Goal: Task Accomplishment & Management: Complete application form

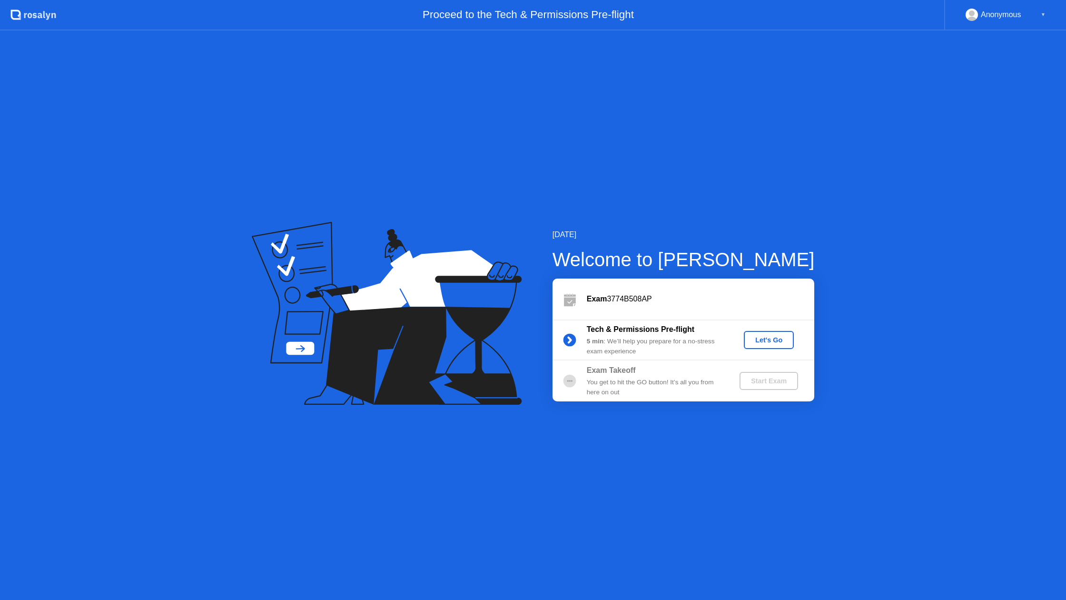
click at [774, 342] on div "Let's Go" at bounding box center [769, 340] width 42 height 8
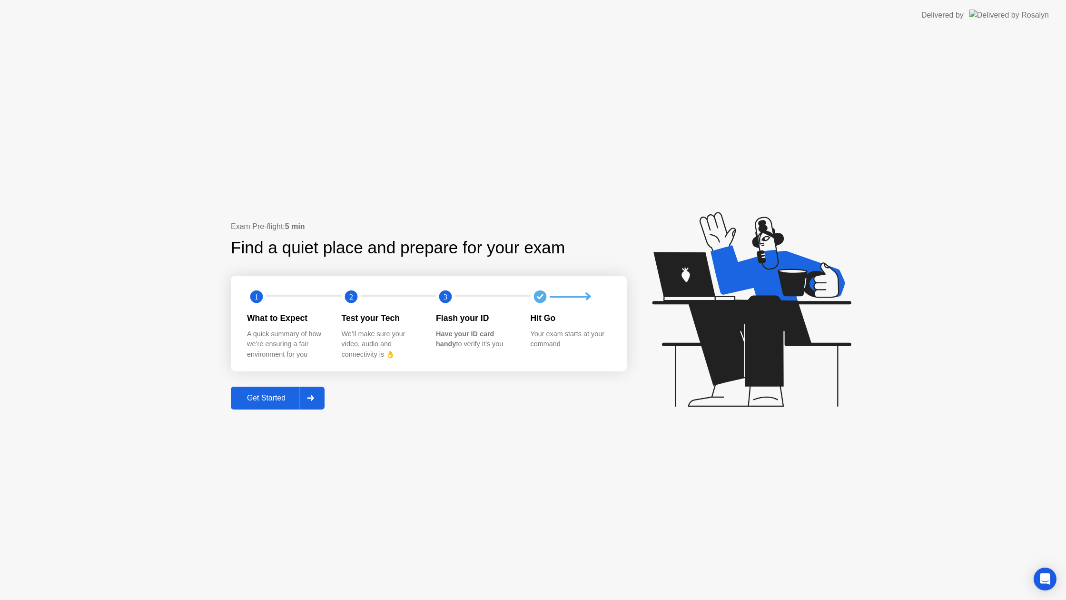
click at [277, 399] on div "Get Started" at bounding box center [266, 398] width 65 height 9
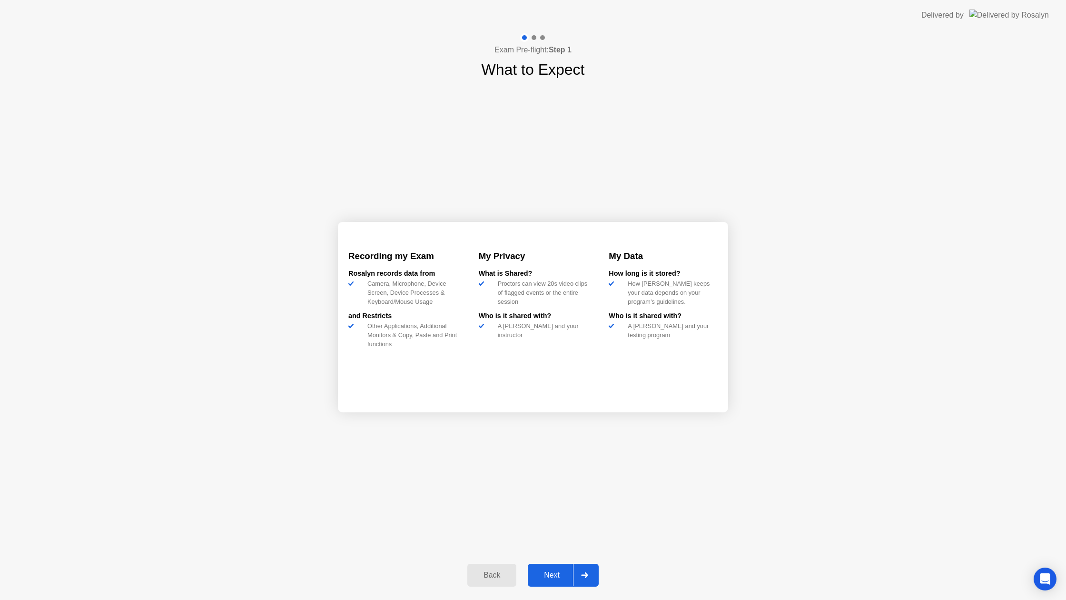
click at [551, 565] on button "Next" at bounding box center [563, 575] width 71 height 23
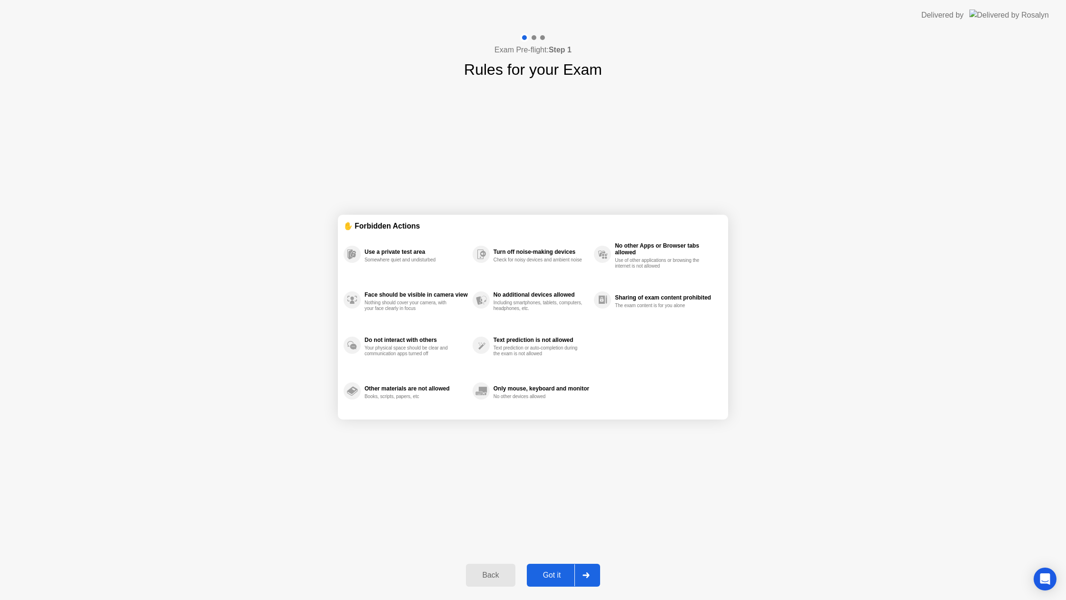
click at [544, 564] on button "Got it" at bounding box center [563, 575] width 73 height 23
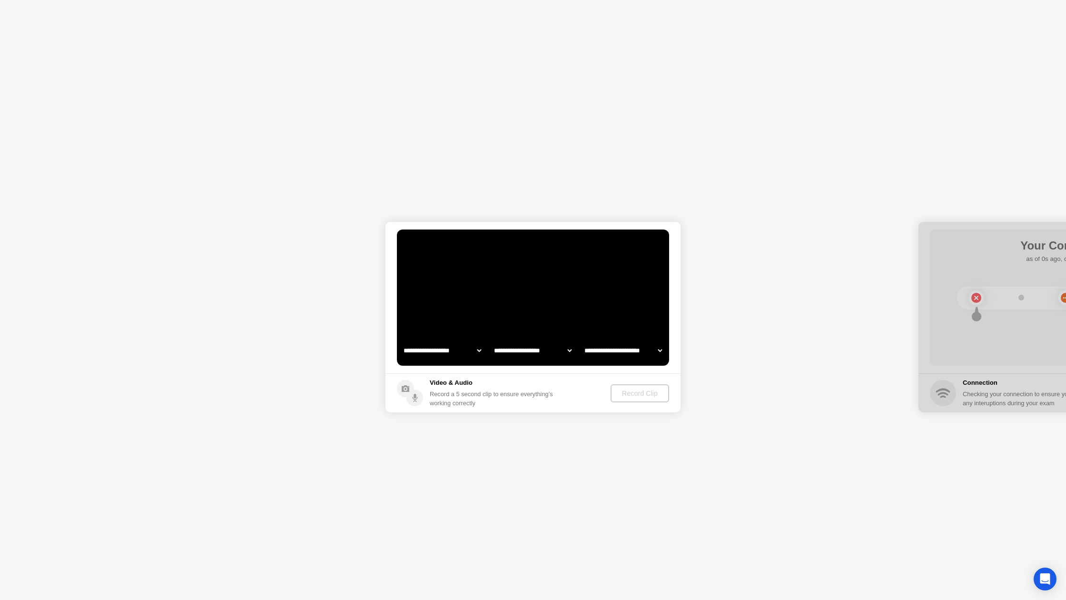
select select "**********"
select select "*******"
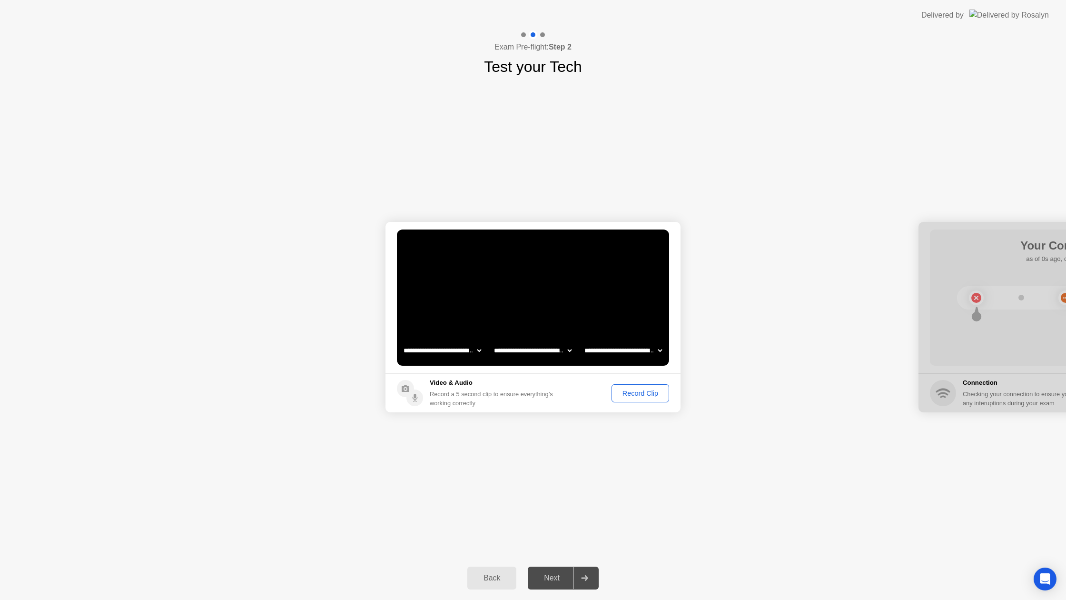
click at [626, 392] on div "Record Clip" at bounding box center [640, 393] width 51 height 8
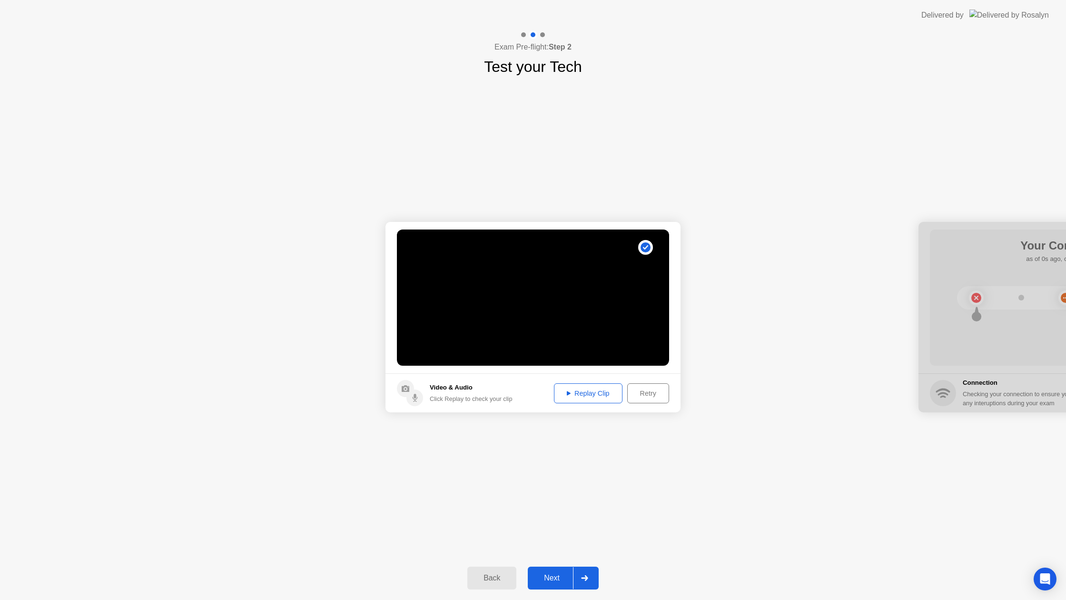
click at [584, 397] on div "Replay Clip" at bounding box center [588, 393] width 62 height 8
click at [542, 577] on div "Next" at bounding box center [552, 578] width 42 height 9
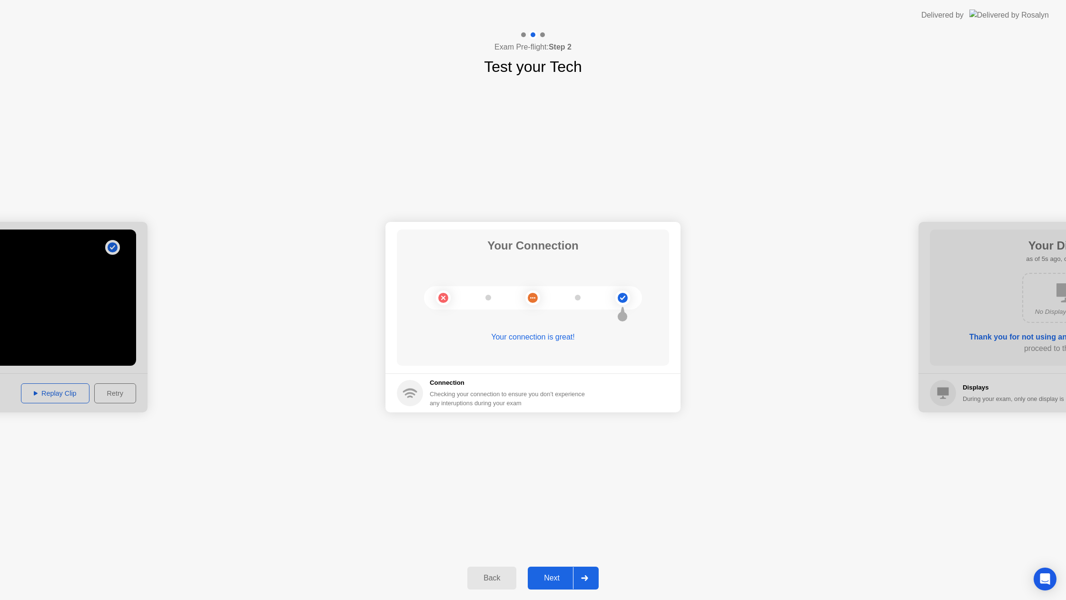
click at [562, 584] on button "Next" at bounding box center [563, 577] width 71 height 23
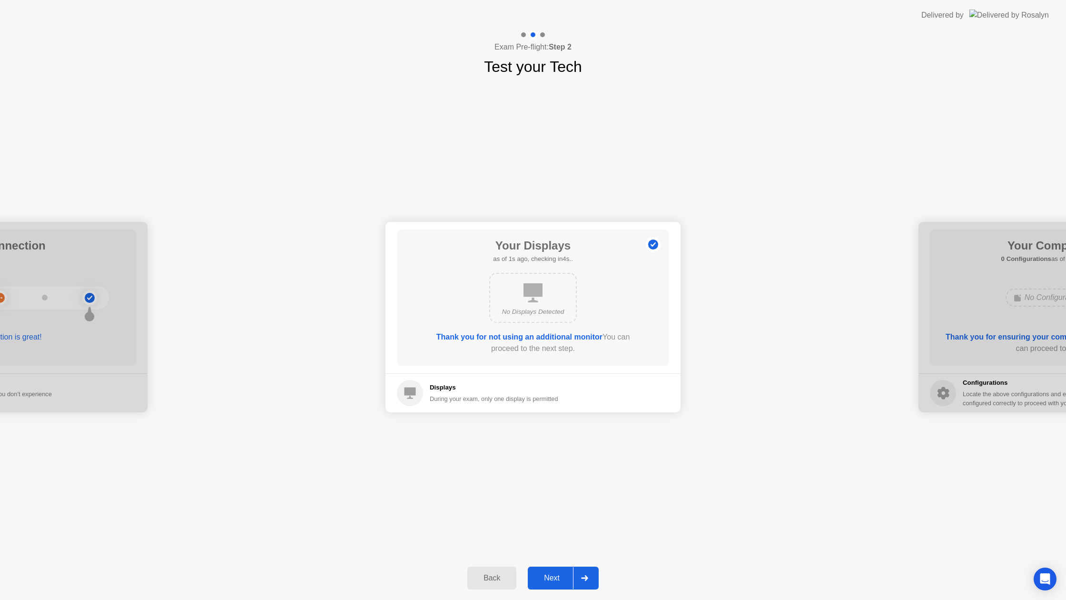
click at [551, 584] on button "Next" at bounding box center [563, 577] width 71 height 23
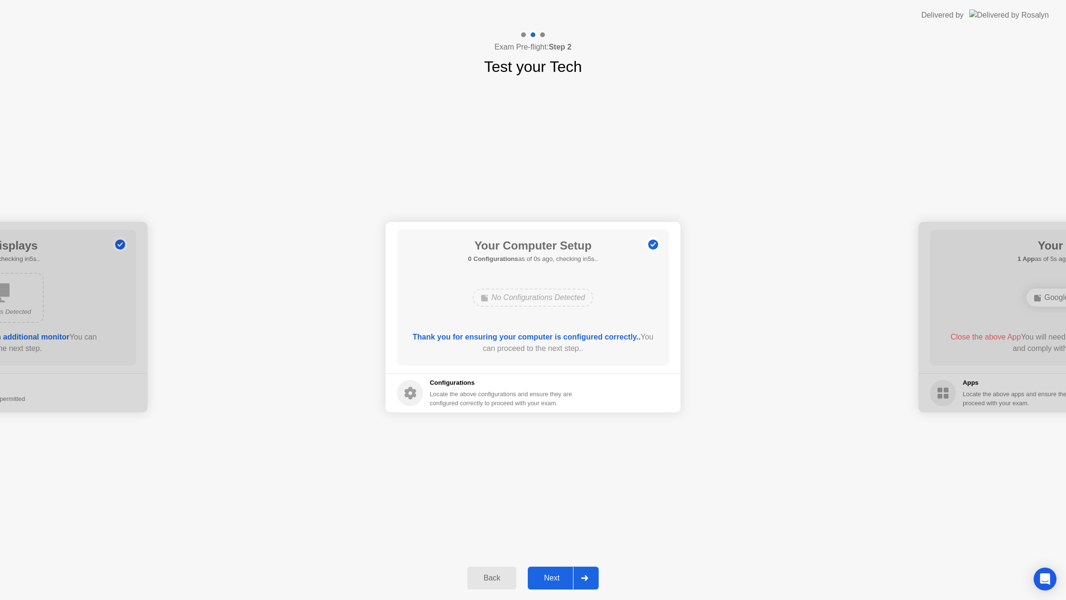
click at [544, 581] on div "Next" at bounding box center [552, 578] width 42 height 9
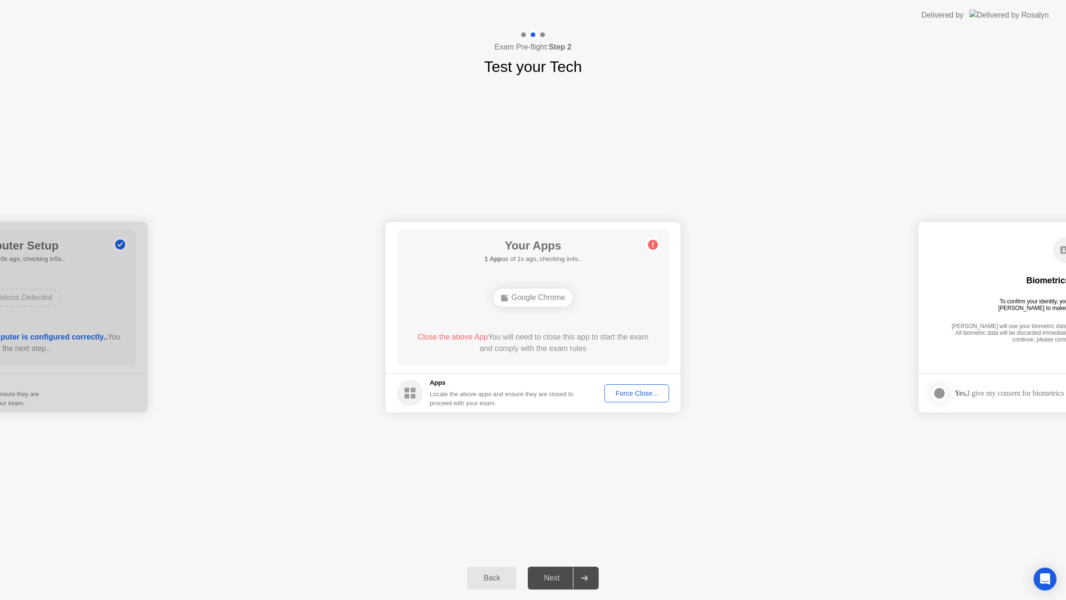
click at [627, 392] on div "Force Close..." at bounding box center [637, 393] width 58 height 8
drag, startPoint x: 565, startPoint y: 359, endPoint x: 533, endPoint y: 430, distance: 78.0
click at [550, 576] on div "Next" at bounding box center [552, 578] width 42 height 9
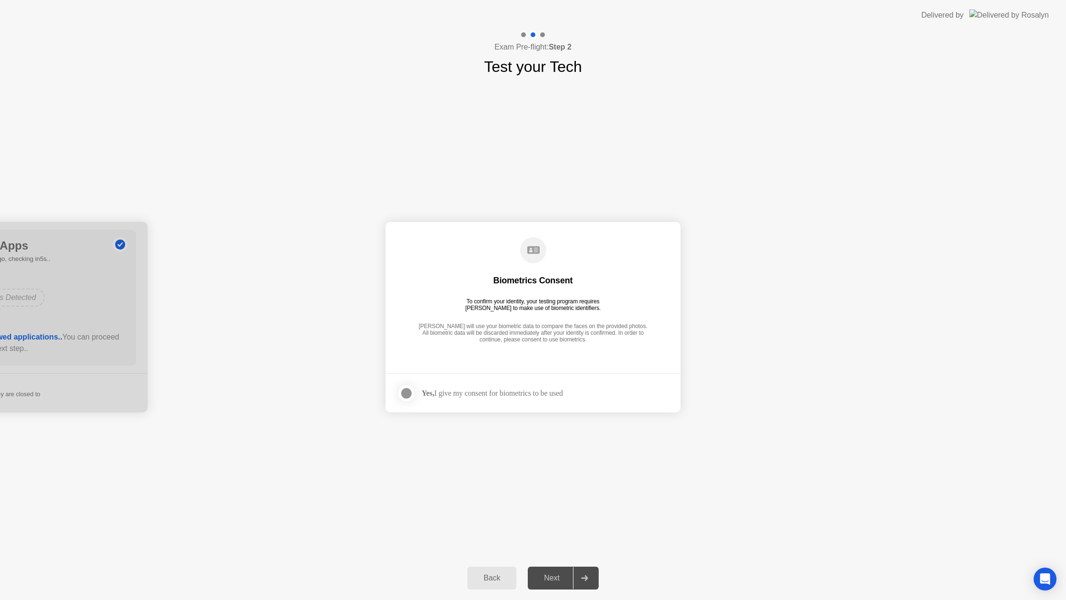
drag, startPoint x: 405, startPoint y: 391, endPoint x: 481, endPoint y: 456, distance: 99.9
click at [406, 391] on div at bounding box center [406, 392] width 11 height 11
click at [558, 582] on div "Next" at bounding box center [552, 578] width 42 height 9
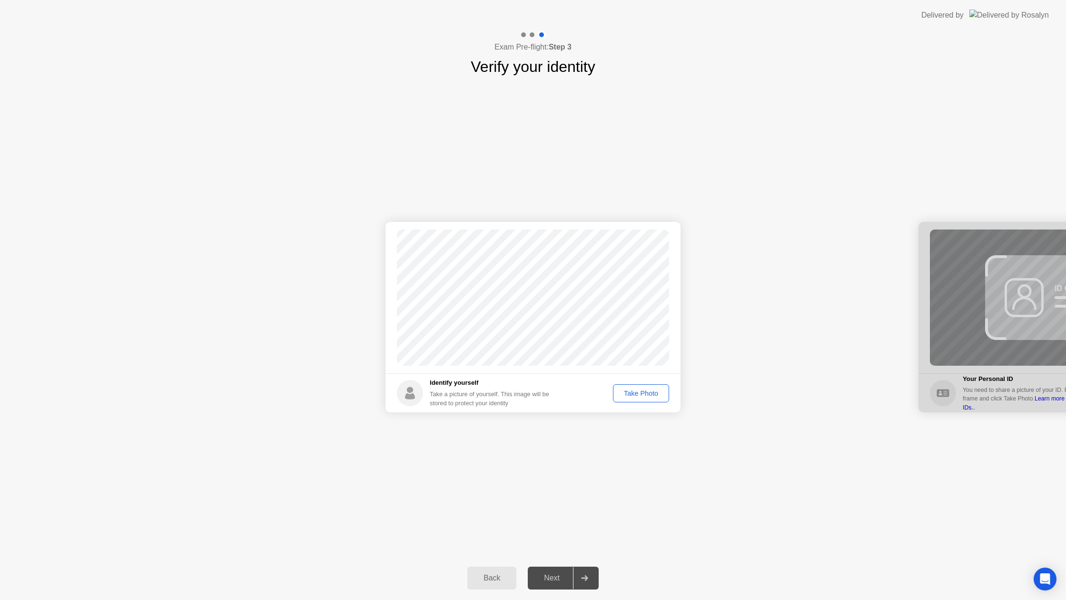
click at [642, 399] on button "Take Photo" at bounding box center [641, 393] width 56 height 18
click at [533, 580] on div "Next" at bounding box center [552, 578] width 42 height 9
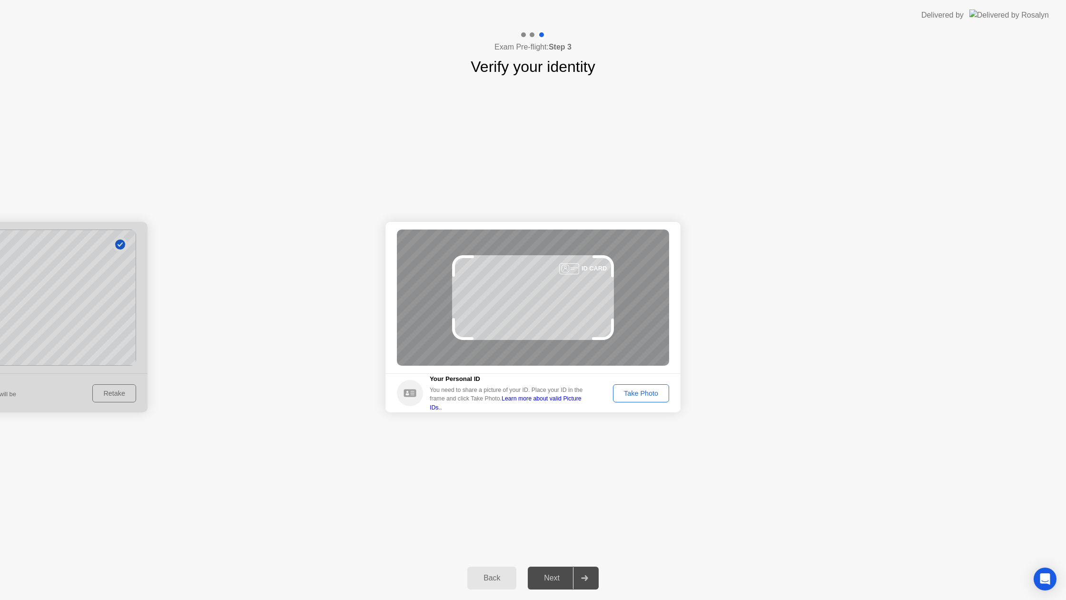
click at [661, 389] on div "Take Photo" at bounding box center [641, 393] width 50 height 8
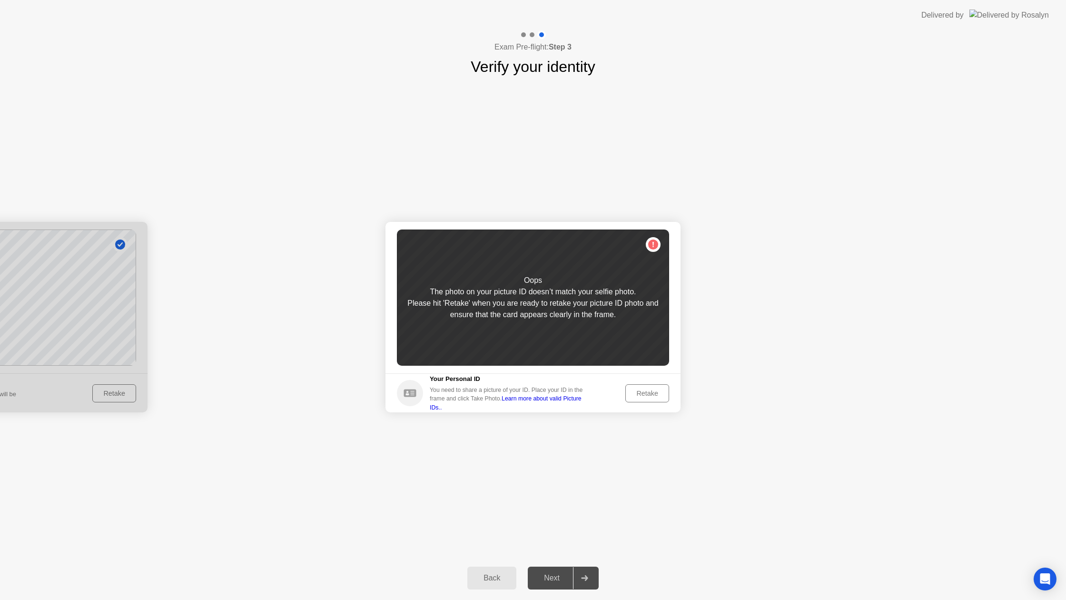
click at [646, 402] on footer "Your Personal ID You need to share a picture of your ID. Place your ID in the f…" at bounding box center [533, 392] width 295 height 39
click at [648, 391] on div "Retake" at bounding box center [647, 393] width 37 height 8
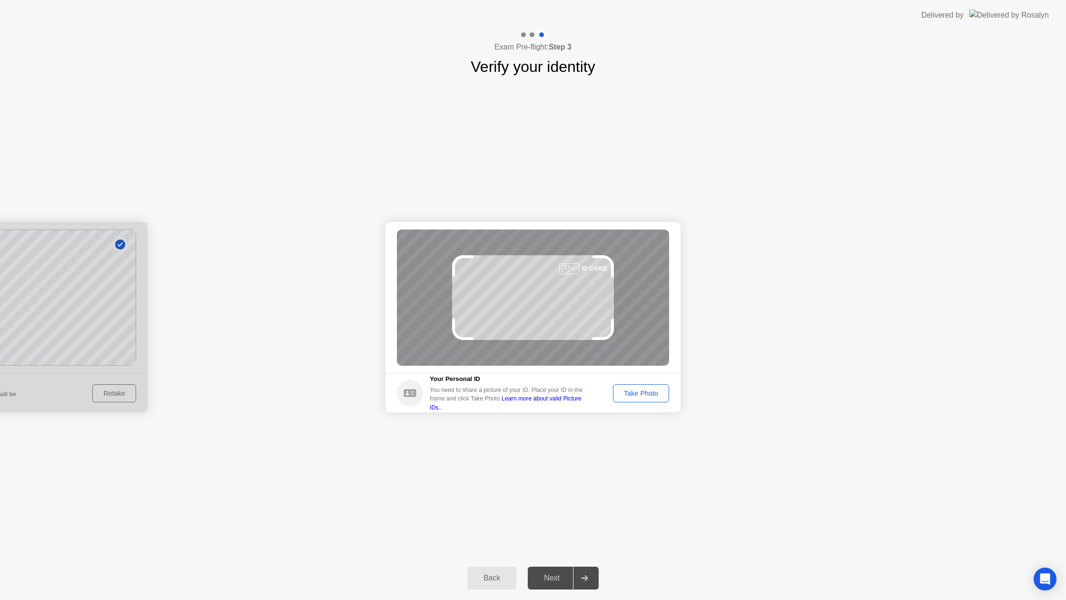
click at [648, 390] on div "Take Photo" at bounding box center [641, 393] width 50 height 8
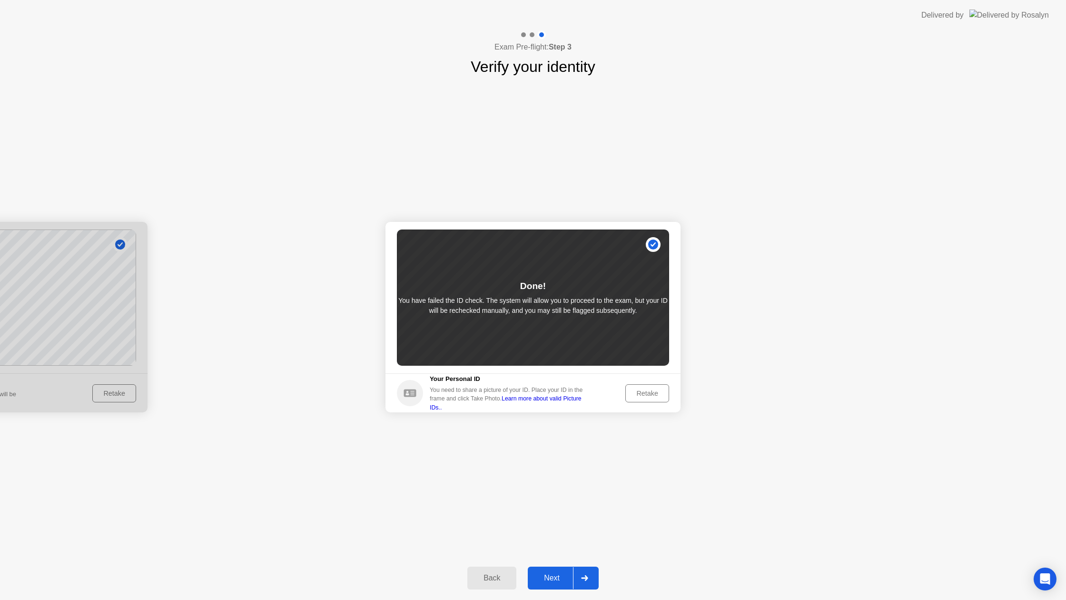
click at [539, 586] on button "Next" at bounding box center [563, 577] width 71 height 23
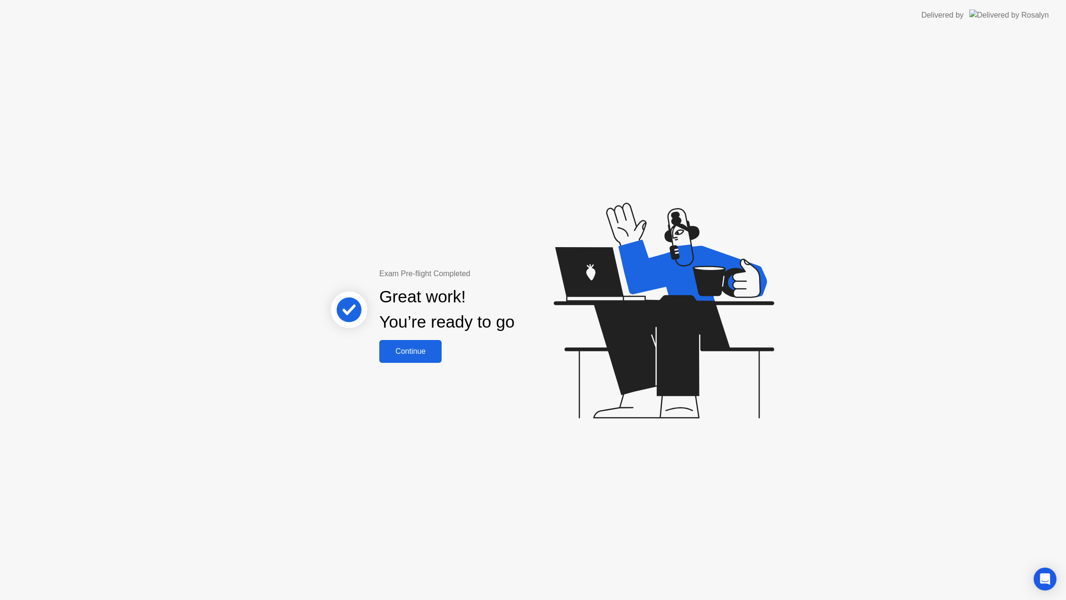
click at [404, 361] on button "Continue" at bounding box center [410, 351] width 62 height 23
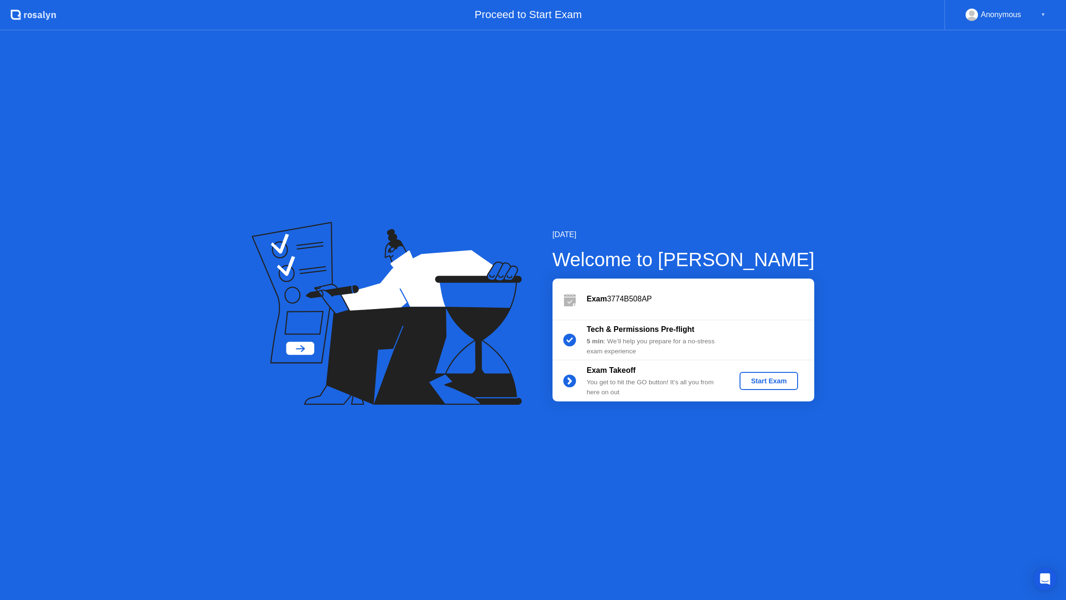
click at [788, 382] on div "Start Exam" at bounding box center [769, 381] width 51 height 8
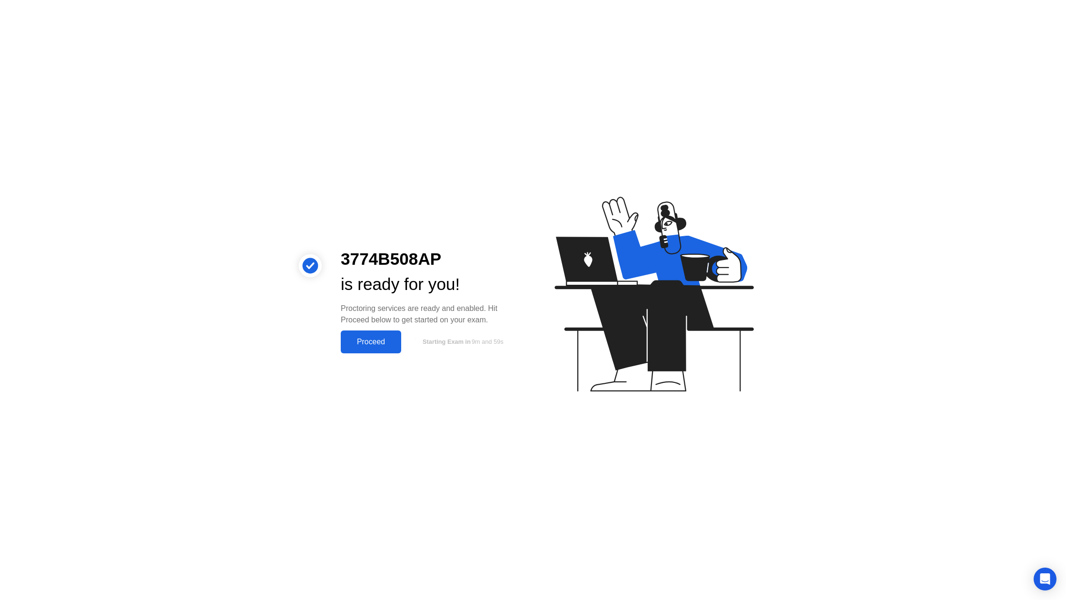
click at [358, 338] on div "Proceed" at bounding box center [371, 341] width 55 height 9
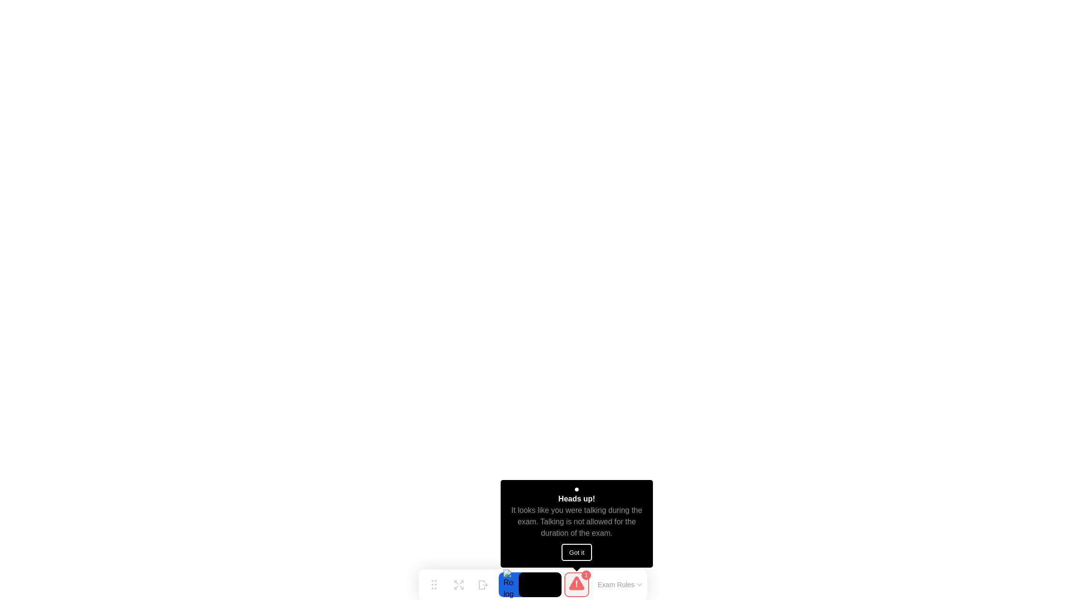
click at [578, 552] on button "Got it" at bounding box center [577, 552] width 30 height 17
click at [577, 553] on button "Got it" at bounding box center [577, 552] width 30 height 17
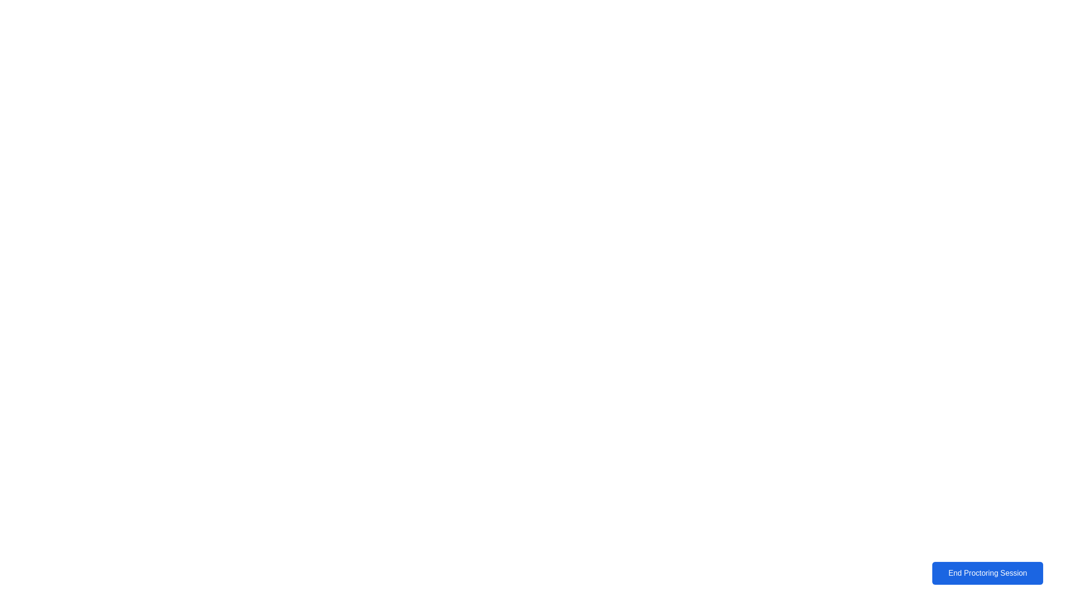
click at [941, 573] on div "End Proctoring Session" at bounding box center [987, 573] width 115 height 10
